Goal: Find contact information: Find contact information

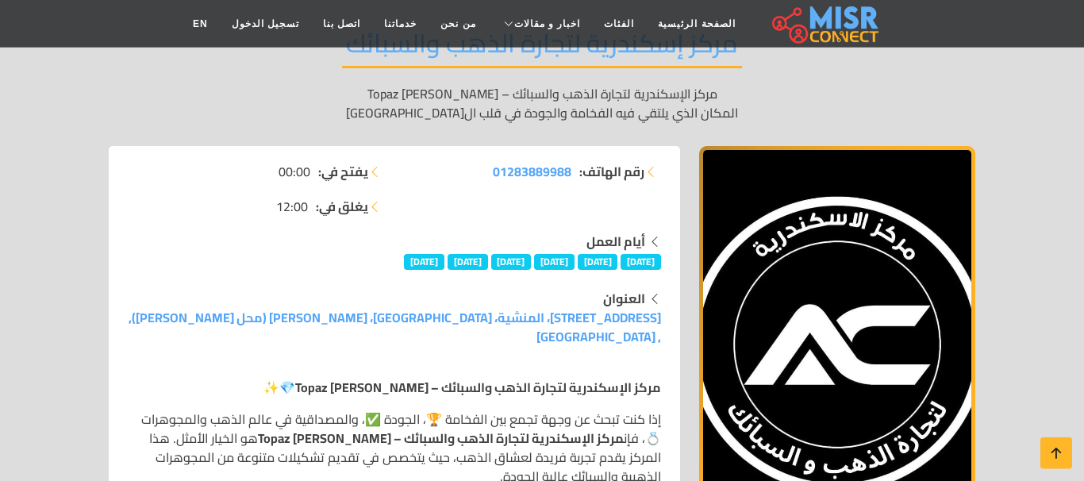
scroll to position [183, 0]
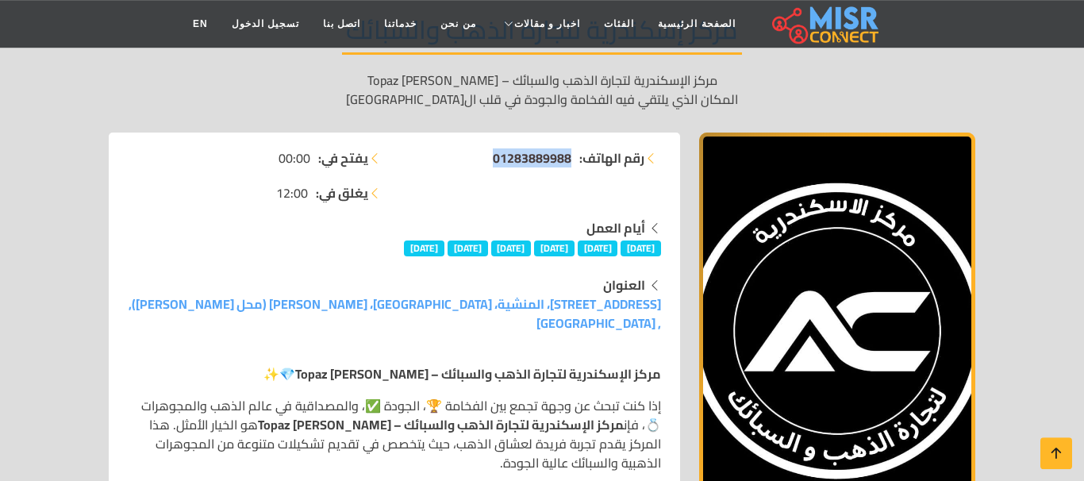
drag, startPoint x: 477, startPoint y: 152, endPoint x: 568, endPoint y: 155, distance: 90.5
click at [568, 155] on li "رقم الهاتف: 01283889988" at bounding box center [532, 157] width 257 height 19
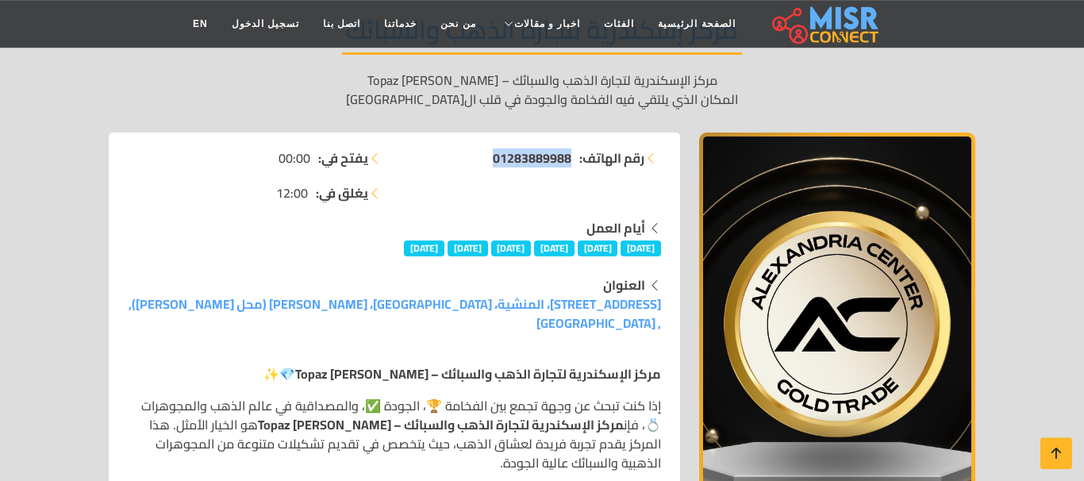
copy span "01283889988"
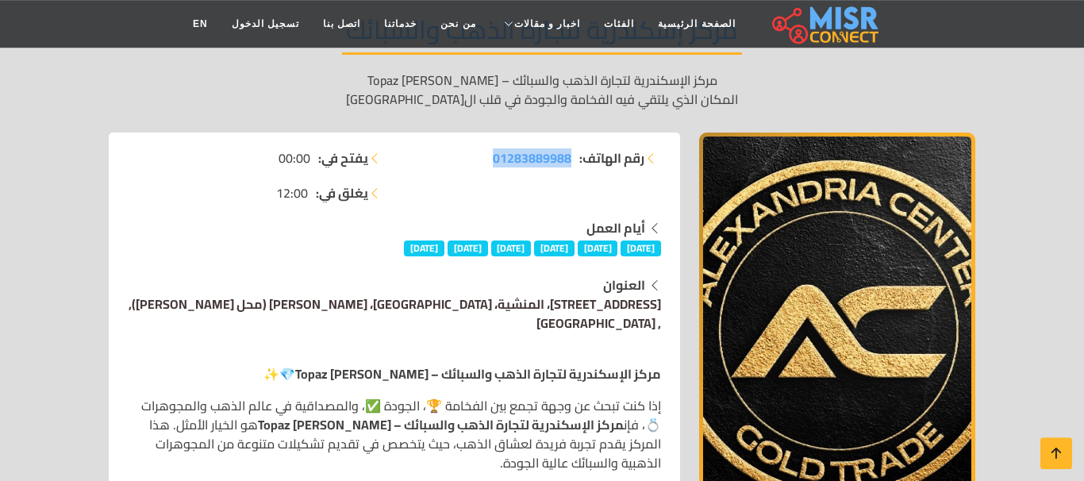
drag, startPoint x: 208, startPoint y: 284, endPoint x: 644, endPoint y: 294, distance: 435.9
click at [644, 294] on div "العنوان 19 شارع فرنسا، المنشية، [GEOGRAPHIC_DATA]، [PERSON_NAME] (محل [PERSON_N…" at bounding box center [394, 303] width 533 height 57
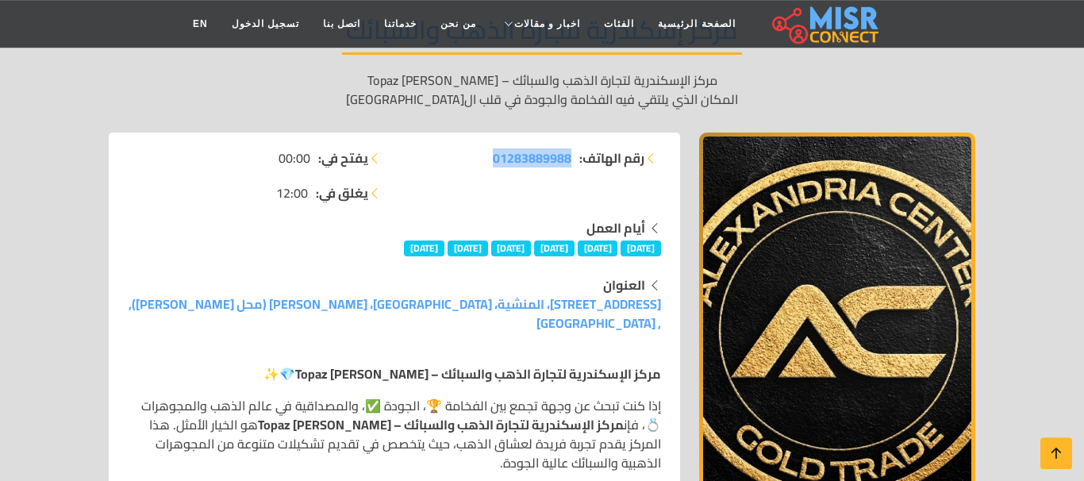
copy link "شارع فرنسا، المنشية، [GEOGRAPHIC_DATA]، ممر السبخي (محل [PERSON_NAME]), , [GEOG…"
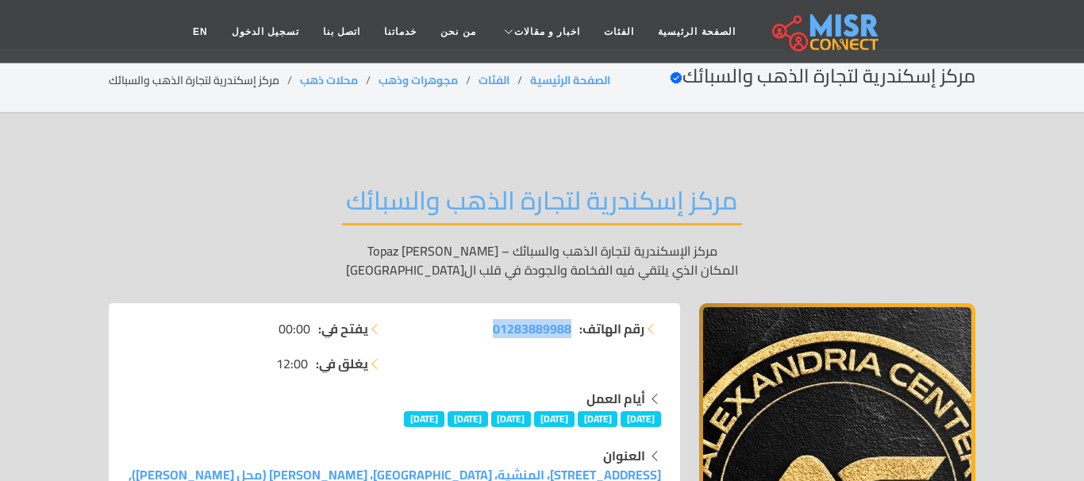
scroll to position [0, 0]
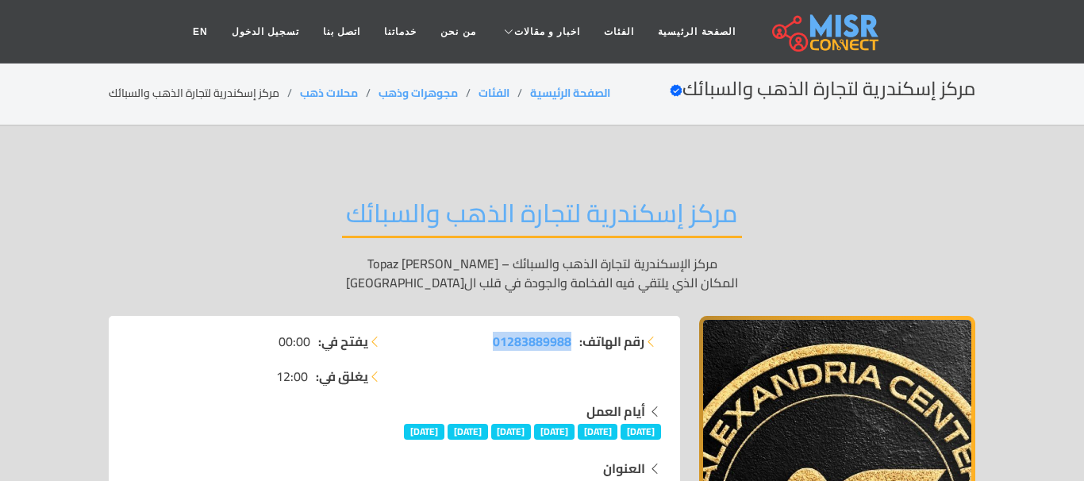
click at [585, 93] on link "الصفحة الرئيسية" at bounding box center [570, 93] width 80 height 21
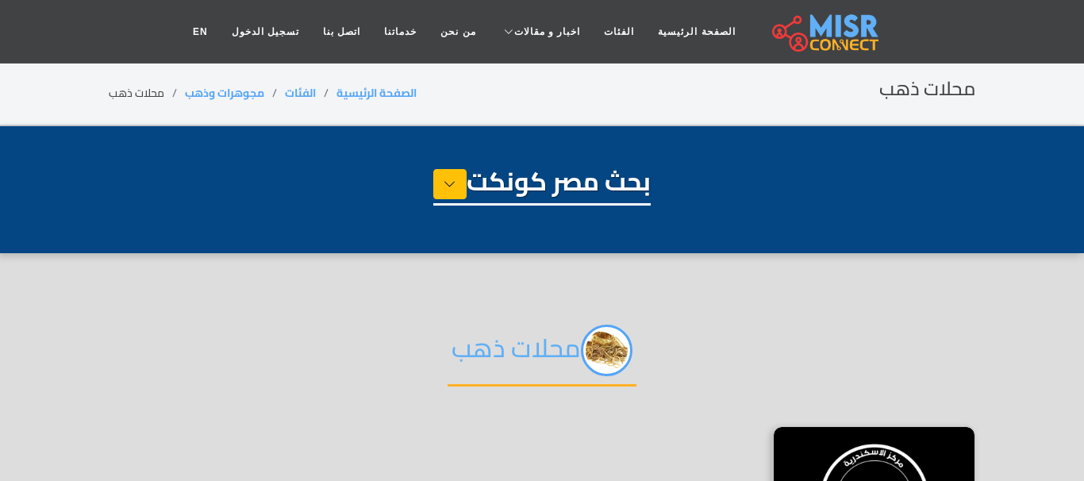
select select "**********"
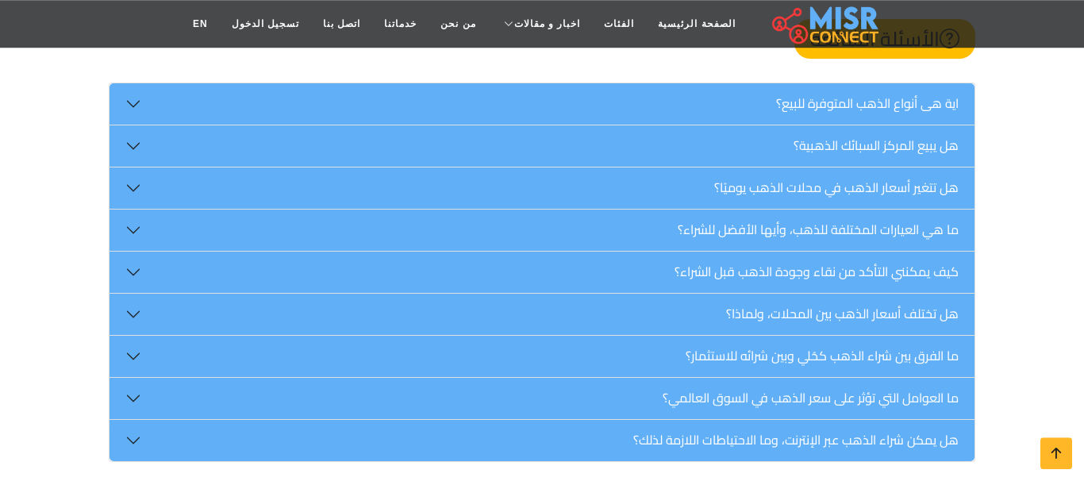
scroll to position [784, 0]
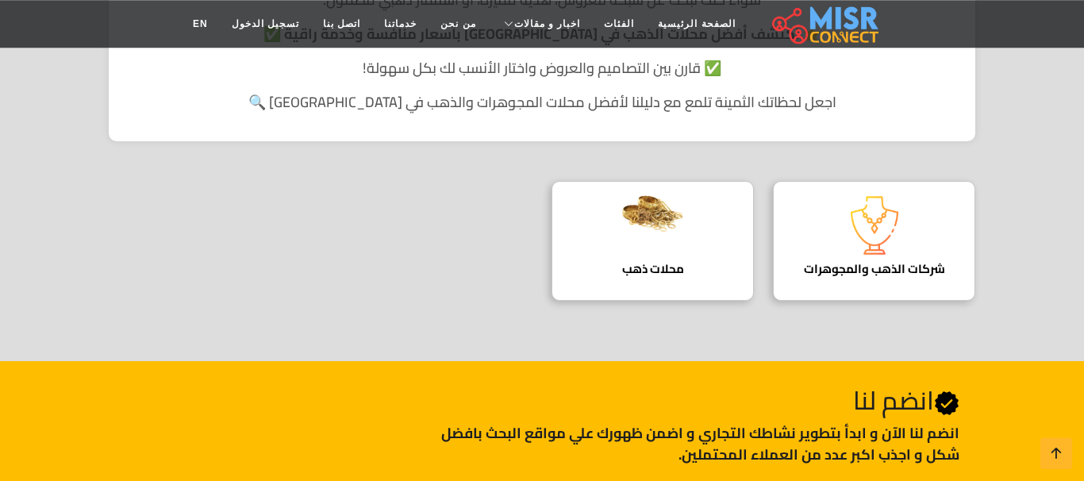
scroll to position [475, 0]
